Goal: Obtain resource: Obtain resource

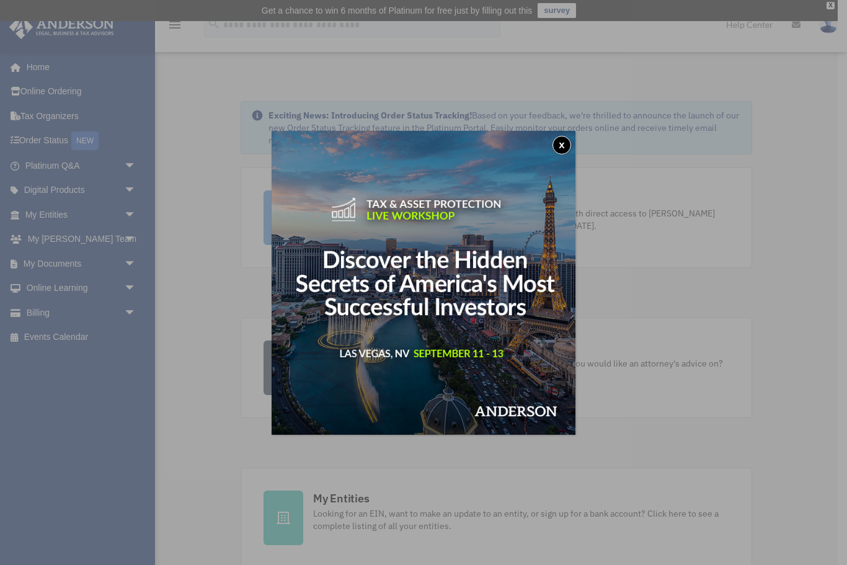
click at [558, 133] on img at bounding box center [424, 283] width 304 height 304
click at [562, 143] on button "x" at bounding box center [561, 145] width 19 height 19
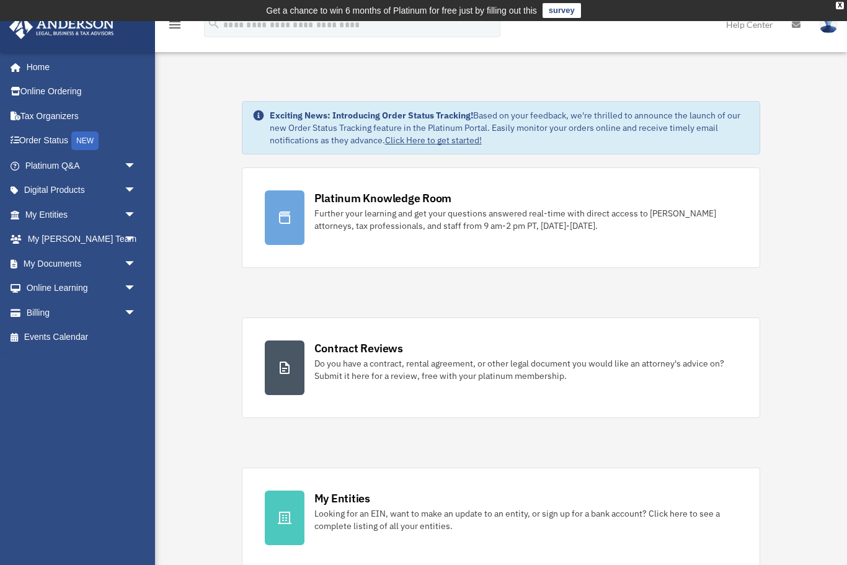
click at [126, 263] on span "arrow_drop_down" at bounding box center [136, 263] width 25 height 25
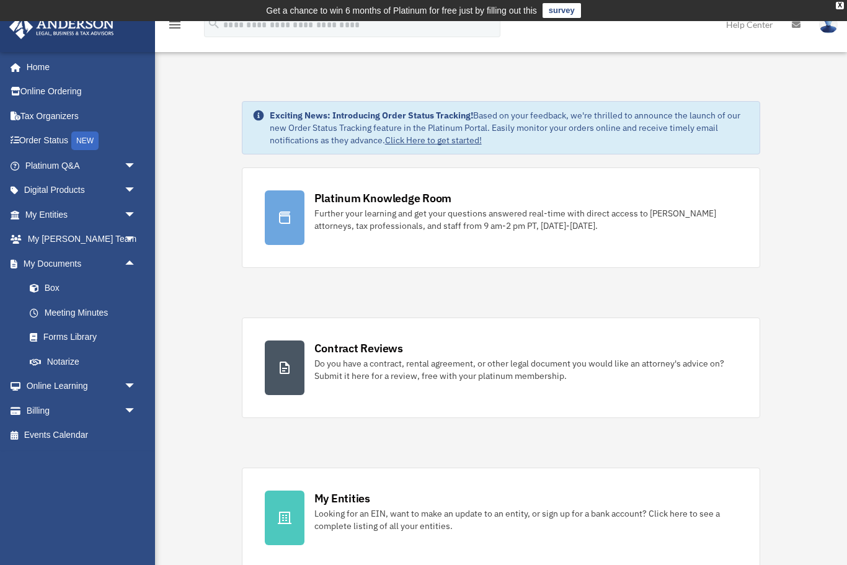
click at [86, 331] on link "Forms Library" at bounding box center [86, 337] width 138 height 25
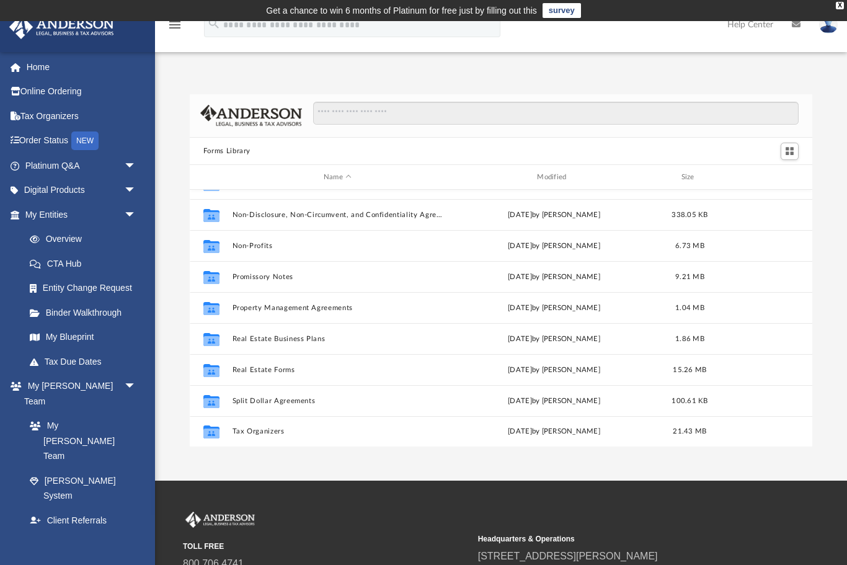
scroll to position [673, 0]
click at [125, 188] on span "arrow_drop_down" at bounding box center [136, 190] width 25 height 25
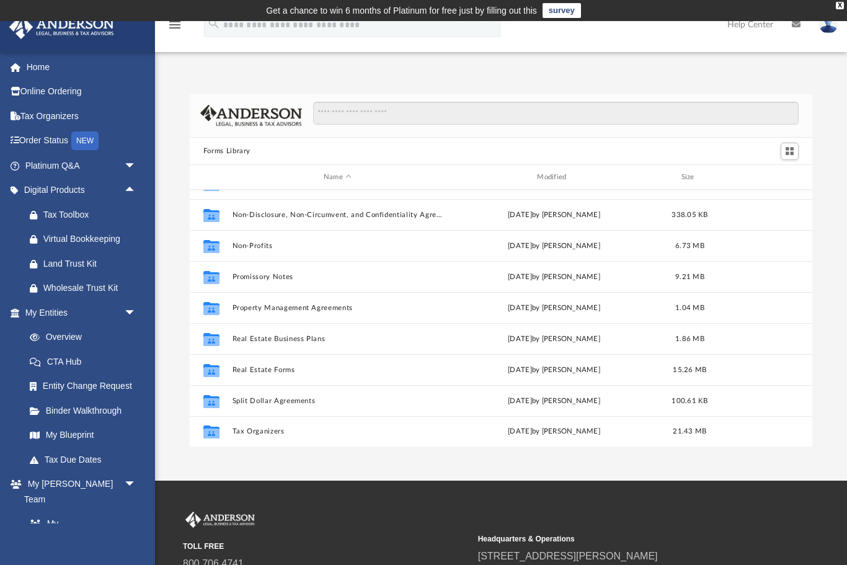
click at [79, 219] on div "Tax Toolbox" at bounding box center [91, 214] width 96 height 15
click at [74, 119] on link "Tax Organizers" at bounding box center [82, 116] width 146 height 25
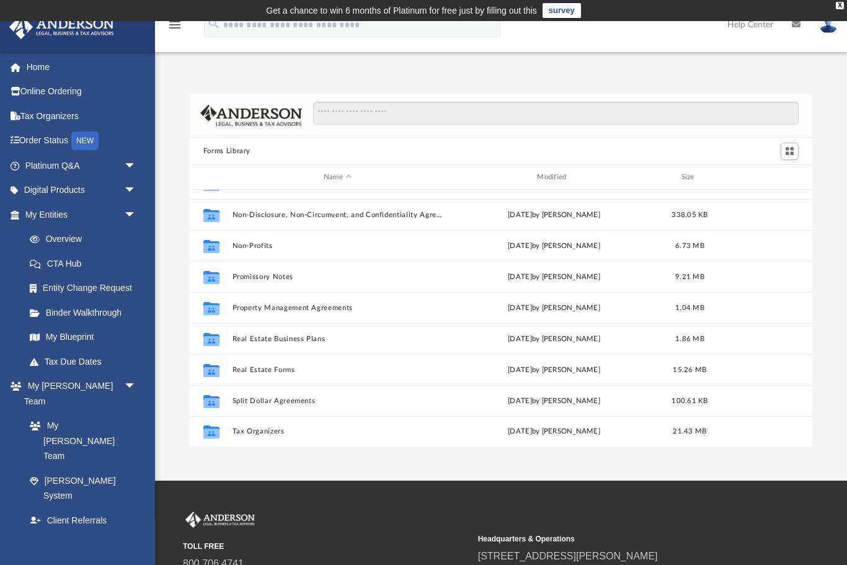
scroll to position [673, 0]
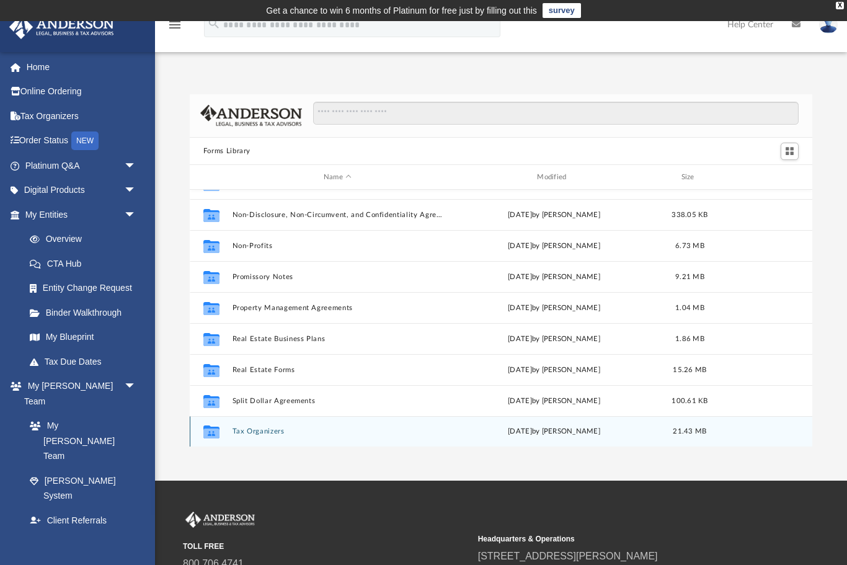
click at [227, 438] on div "Collaborated Folder" at bounding box center [211, 432] width 31 height 20
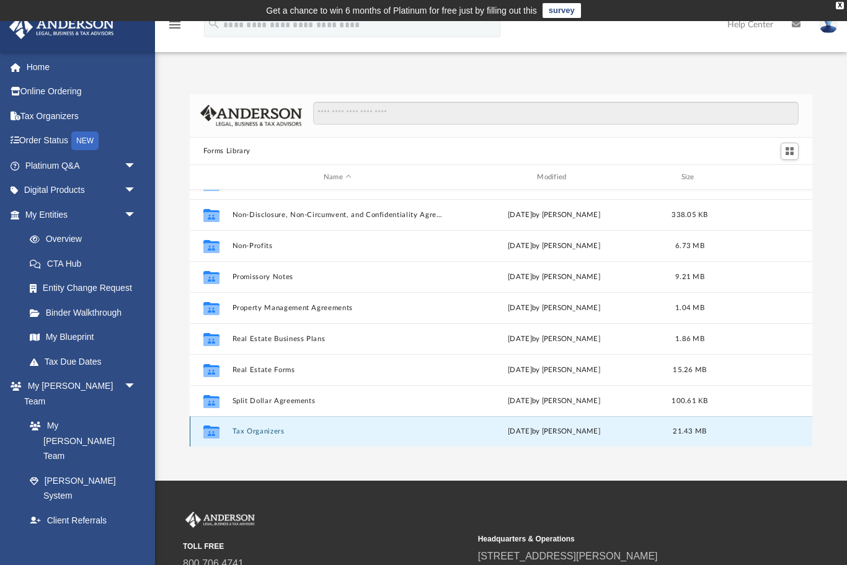
click at [226, 436] on div "Collaborated Folder" at bounding box center [211, 432] width 31 height 20
click at [265, 435] on button "Tax Organizers" at bounding box center [337, 432] width 211 height 8
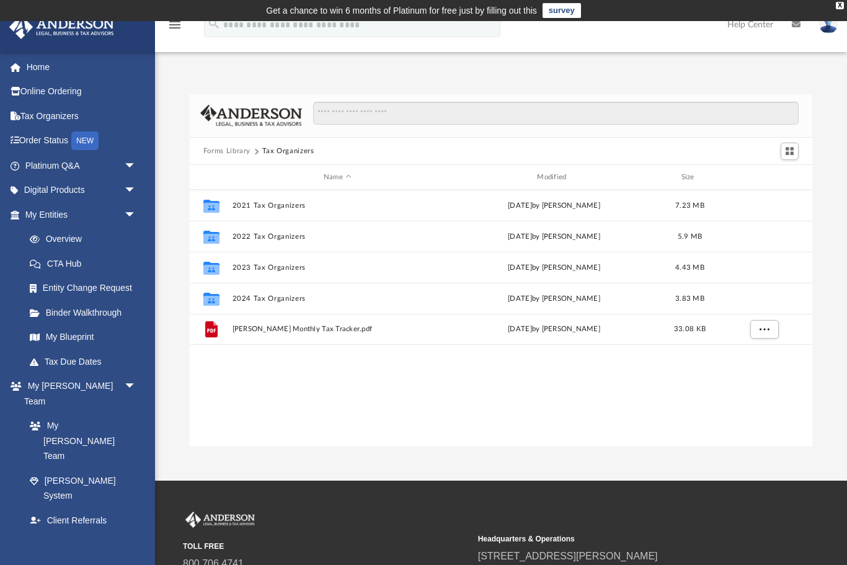
click at [281, 436] on div "Collaborated Folder 2021 Tax Organizers [DATE] by [PERSON_NAME] 7.23 MB Collabo…" at bounding box center [501, 318] width 622 height 257
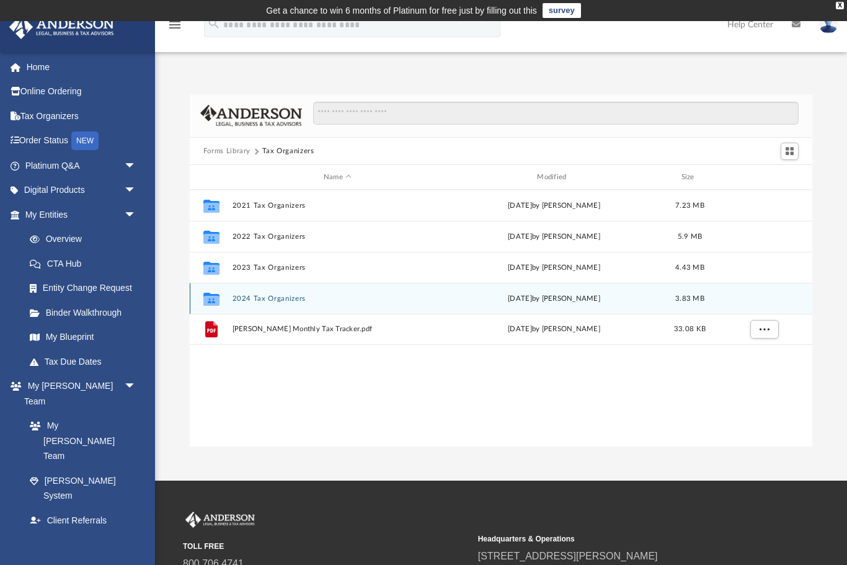
click at [283, 298] on button "2024 Tax Organizers" at bounding box center [337, 298] width 211 height 8
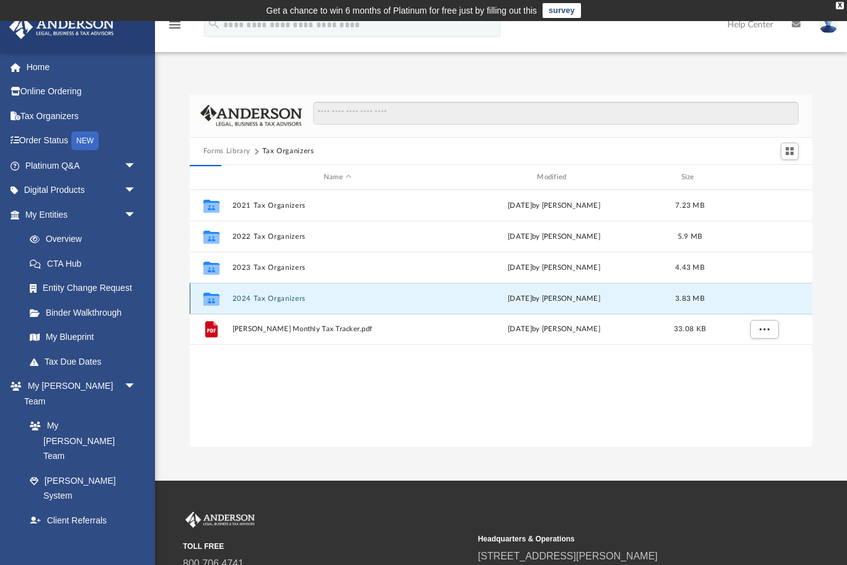
click at [293, 302] on button "2024 Tax Organizers" at bounding box center [337, 298] width 211 height 8
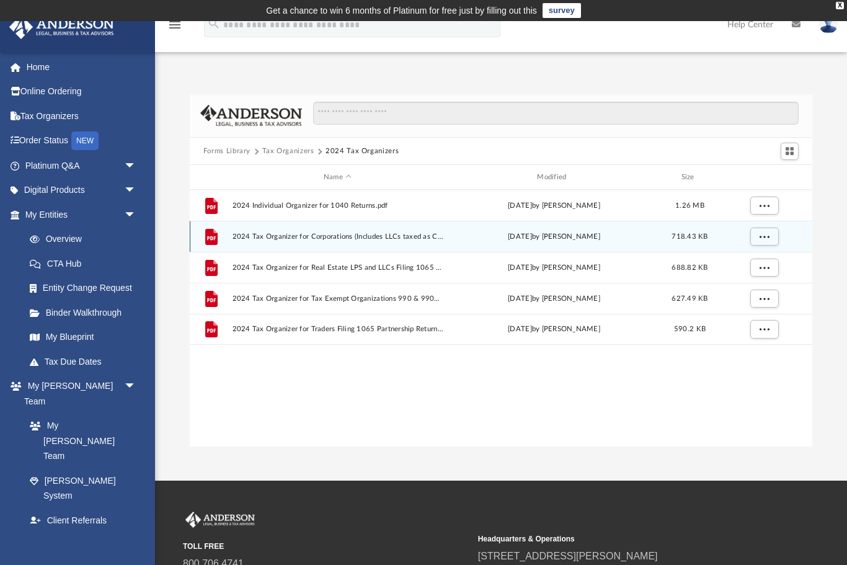
click at [423, 239] on span "2024 Tax Organizer for Corporations (Includes LLCs taxed as Corporations) 1120 …" at bounding box center [337, 236] width 211 height 8
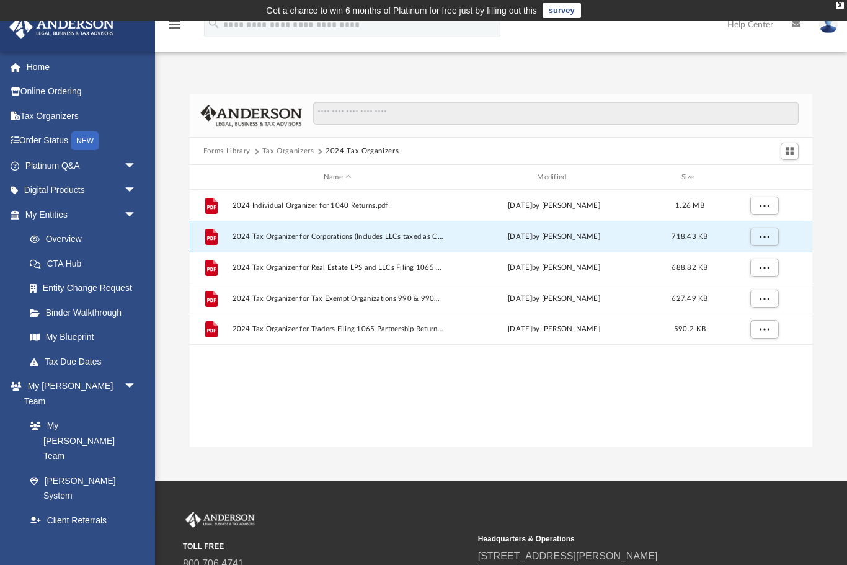
click at [384, 236] on span "2024 Tax Organizer for Corporations (Includes LLCs taxed as Corporations) 1120 …" at bounding box center [337, 236] width 211 height 8
click at [222, 241] on div "File" at bounding box center [211, 237] width 31 height 20
click at [218, 238] on icon "grid" at bounding box center [211, 237] width 12 height 16
click at [241, 233] on span "2024 Tax Organizer for Corporations (Includes LLCs taxed as Corporations) 1120 …" at bounding box center [337, 236] width 211 height 8
click at [438, 247] on div "File 2024 Tax Organizer for Corporations (Includes LLCs taxed as Corporations) …" at bounding box center [501, 236] width 622 height 31
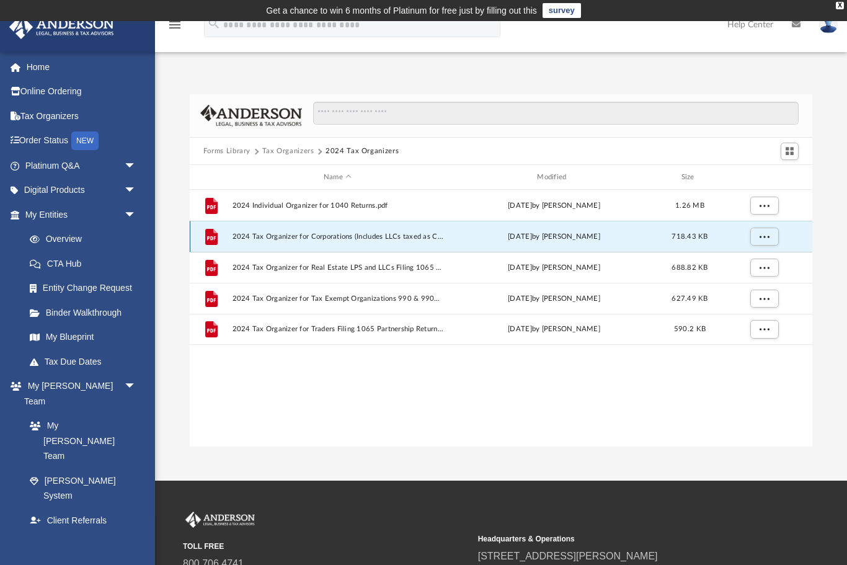
click at [437, 246] on div "File 2024 Tax Organizer for Corporations (Includes LLCs taxed as Corporations) …" at bounding box center [501, 236] width 622 height 31
click at [767, 237] on span "More options" at bounding box center [764, 236] width 10 height 7
click at [759, 260] on li "Preview" at bounding box center [753, 261] width 36 height 13
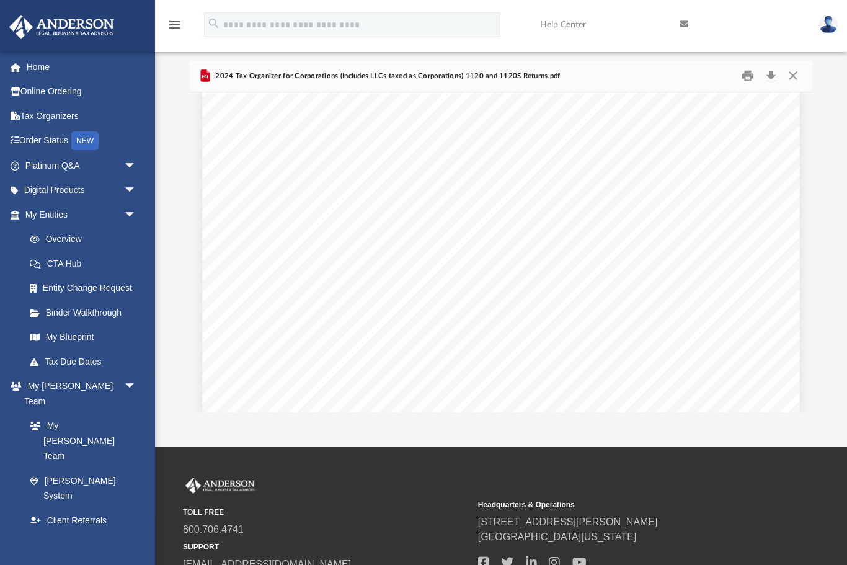
scroll to position [3377, 0]
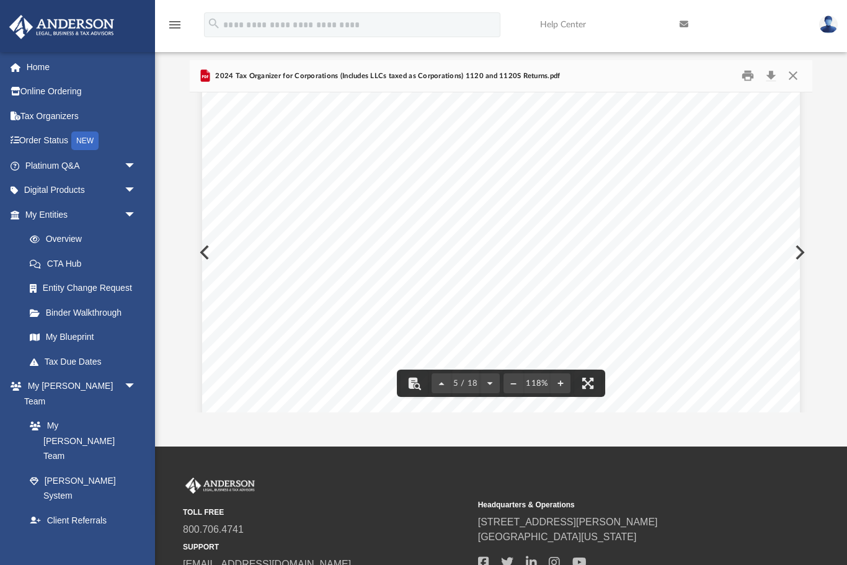
click at [747, 77] on button "Print" at bounding box center [747, 75] width 25 height 19
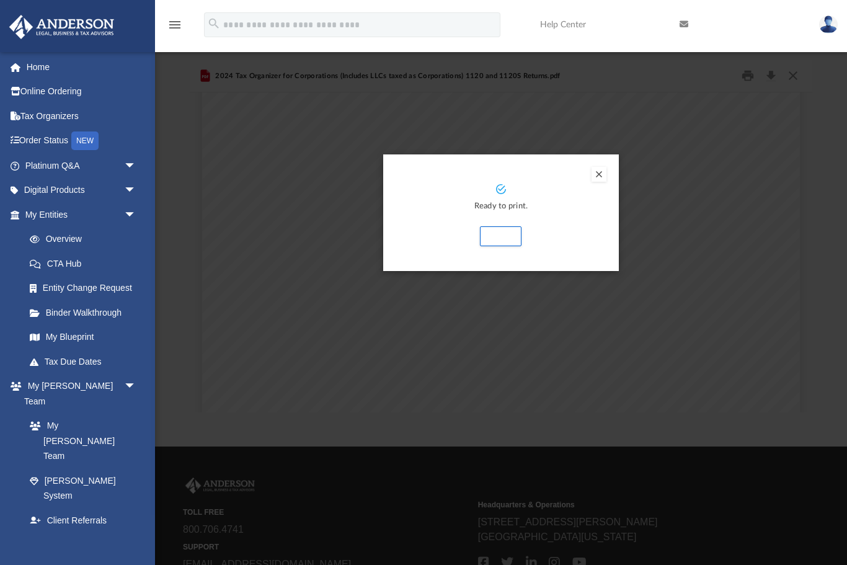
click at [518, 236] on button "Print" at bounding box center [501, 236] width 42 height 20
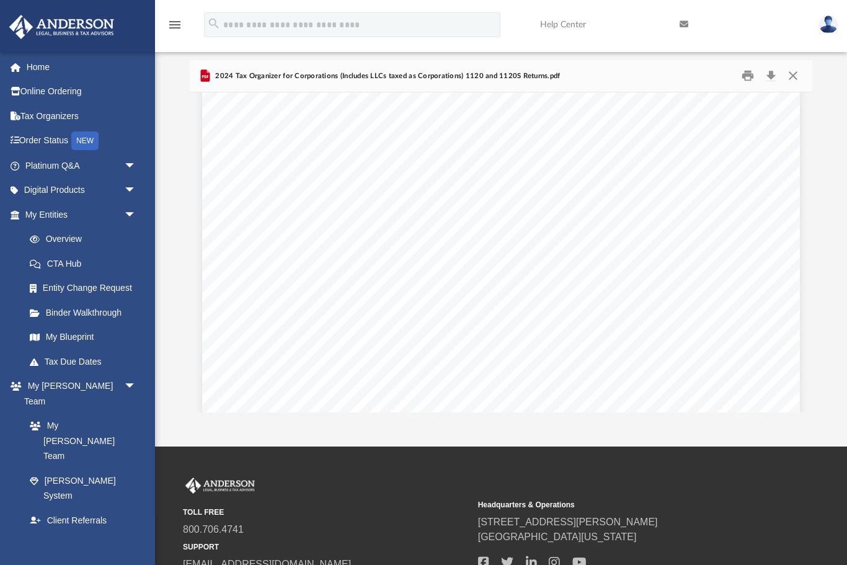
scroll to position [55, 0]
